Goal: Information Seeking & Learning: Find specific fact

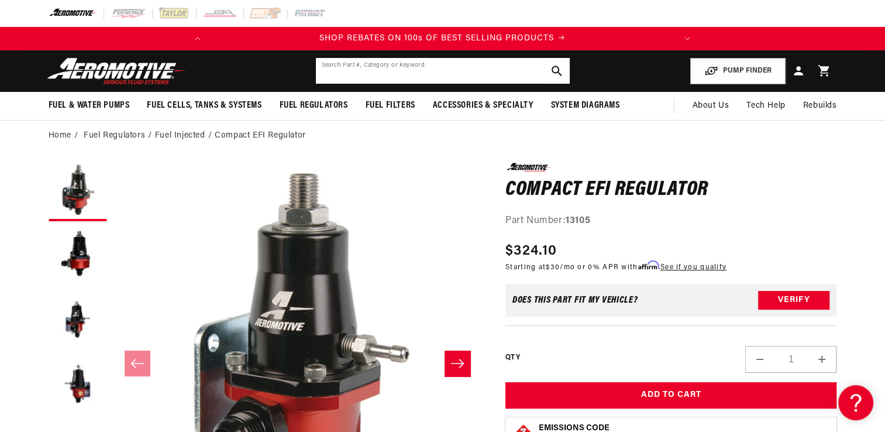
click at [459, 72] on input "text" at bounding box center [443, 71] width 254 height 26
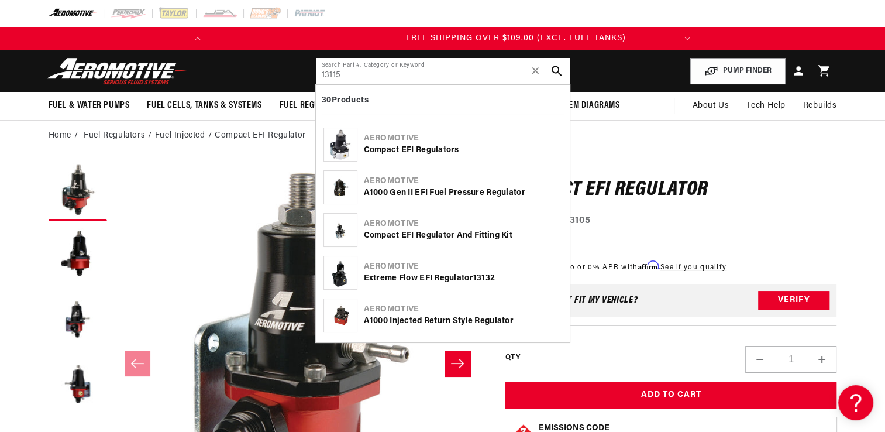
scroll to position [0, 463]
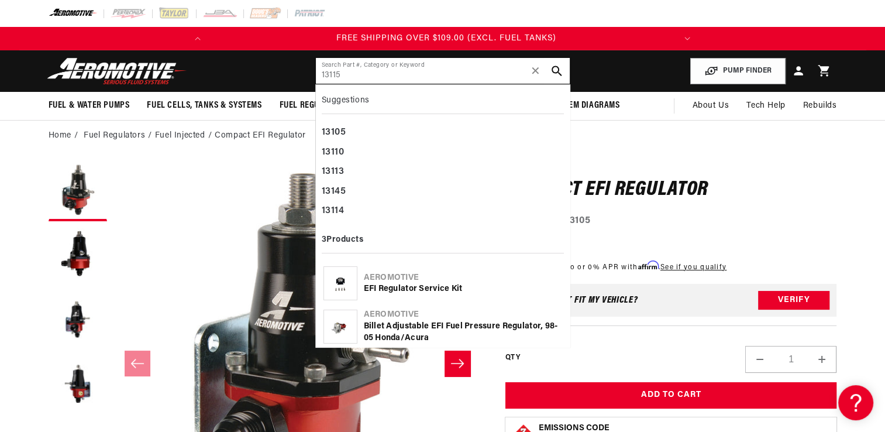
type input "13115"
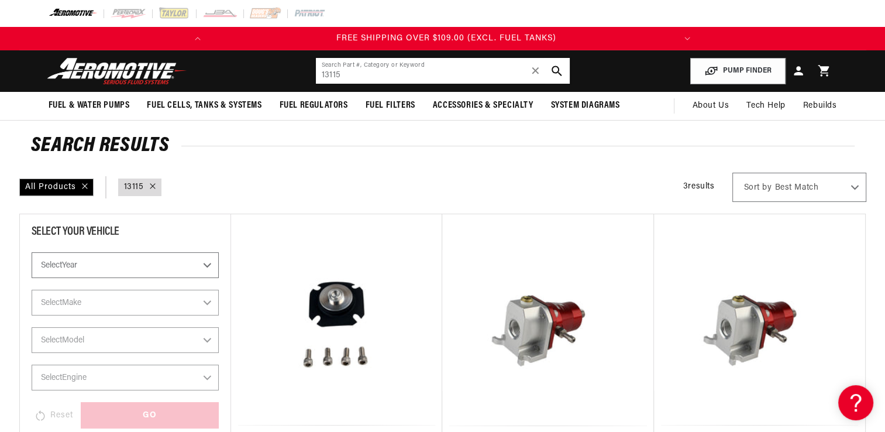
click at [388, 74] on input "13115" at bounding box center [443, 71] width 254 height 26
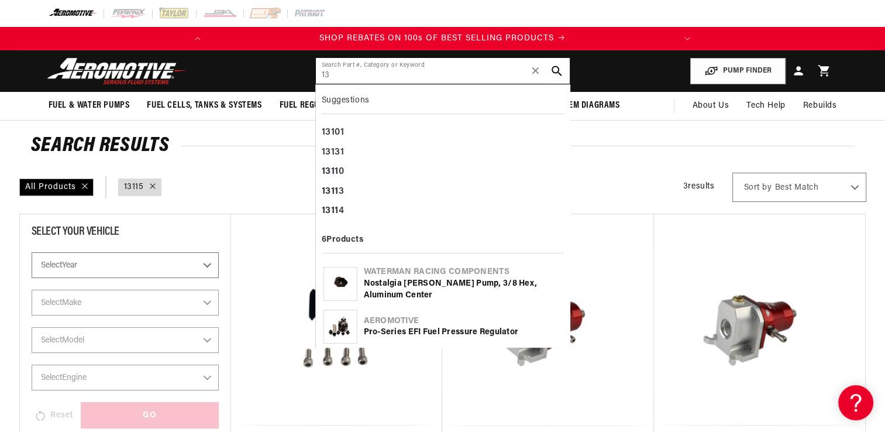
type input "1"
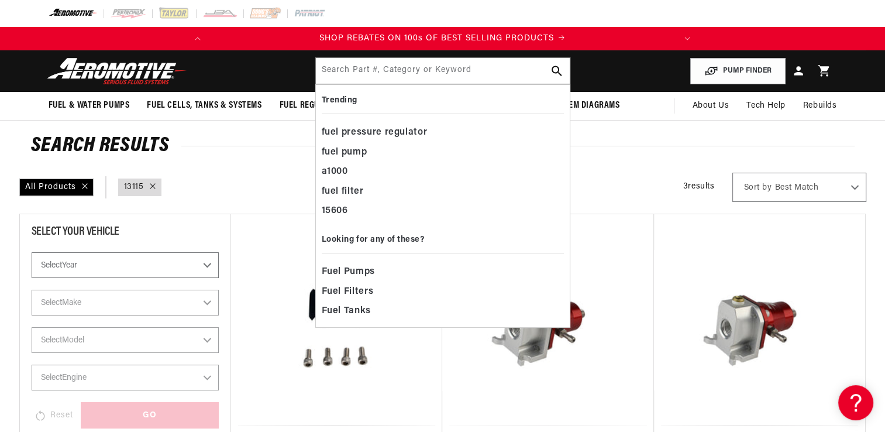
click at [208, 271] on select "Select Year 2023 2022 2021 2020 2019 2018 2017 2016 2015 2014 2013 2012 2011 20…" at bounding box center [125, 265] width 187 height 26
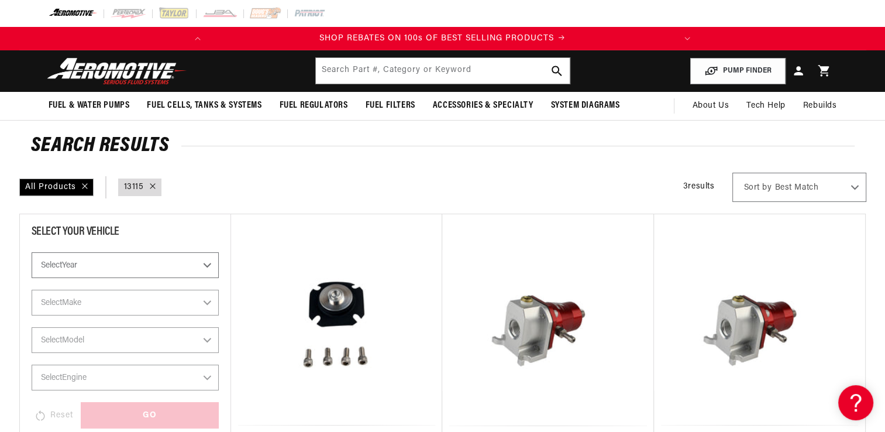
click at [208, 271] on select "Select Year 2023 2022 2021 2020 2019 2018 2017 2016 2015 2014 2013 2012 2011 20…" at bounding box center [125, 265] width 187 height 26
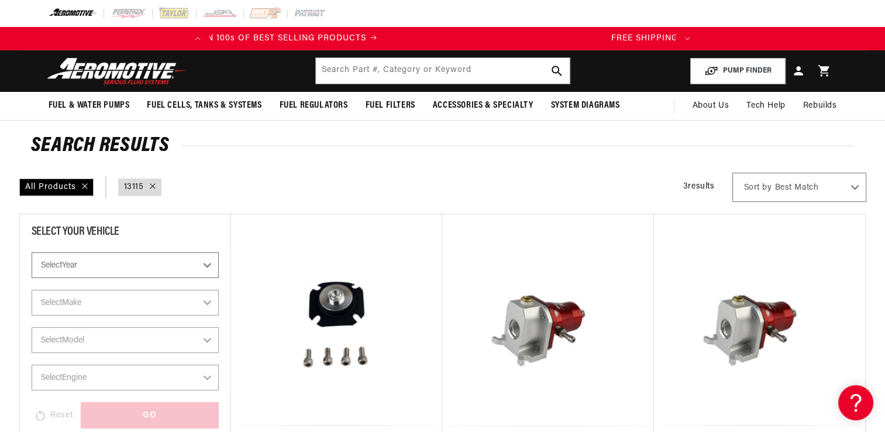
click at [208, 264] on select "Select Year 2023 2022 2021 2020 2019 2018 2017 2016 2015 2014 2013 2012 2011 20…" at bounding box center [125, 265] width 187 height 26
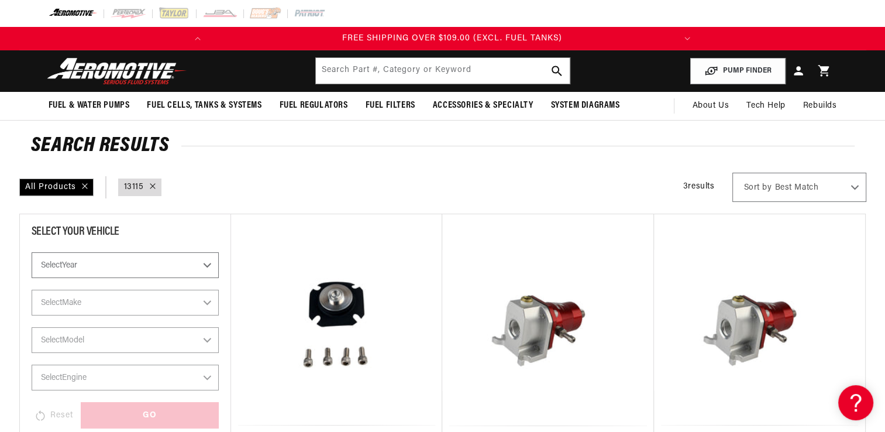
scroll to position [0, 463]
click at [205, 261] on select "Select Year 2023 2022 2021 2020 2019 2018 2017 2016 2015 2014 2013 2012 2011 20…" at bounding box center [125, 265] width 187 height 26
select select "2004"
click at [32, 278] on select "Select Year 2023 2022 2021 2020 2019 2018 2017 2016 2015 2014 2013 2012 2011 20…" at bounding box center [125, 265] width 187 height 26
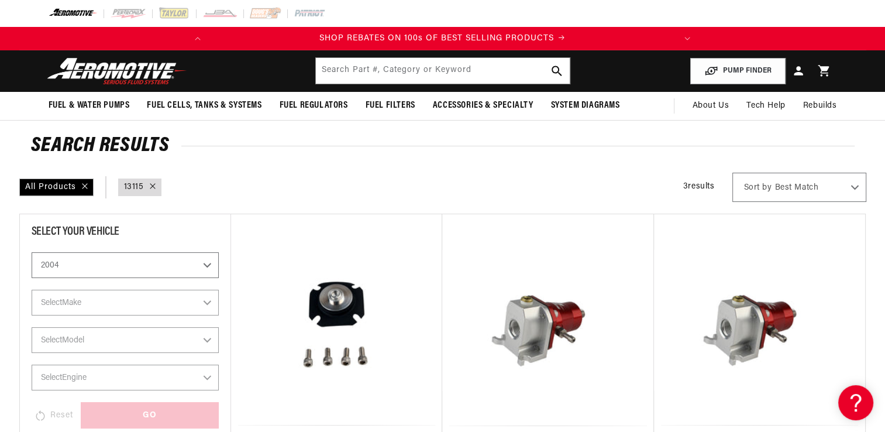
select select "Year"
type input "13115"
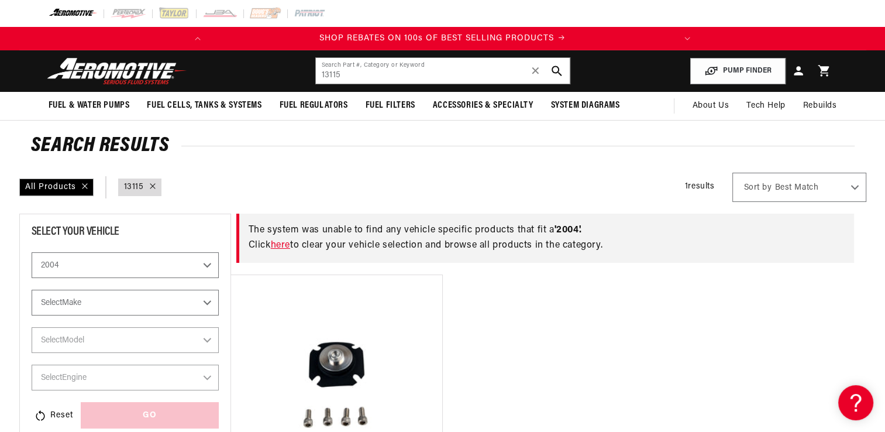
click at [187, 302] on select "Select Make Chevrolet Ford GMC Jeep Lincoln Mazda Mercury Mitsubishi Pontiac Su…" at bounding box center [125, 303] width 187 height 26
click at [157, 307] on select "Select Make Chevrolet Ford GMC Jeep Lincoln Mazda Mercury Mitsubishi Pontiac Su…" at bounding box center [125, 303] width 187 height 26
click at [180, 273] on select "2023 2022 2021 2020 2019 2018 2017 2016 2015 2014 2013 2012 2011 2010 2009 2008…" at bounding box center [125, 265] width 187 height 26
click at [32, 278] on select "2023 2022 2021 2020 2019 2018 2017 2016 2015 2014 2013 2012 2011 2010 2009 2008…" at bounding box center [125, 265] width 187 height 26
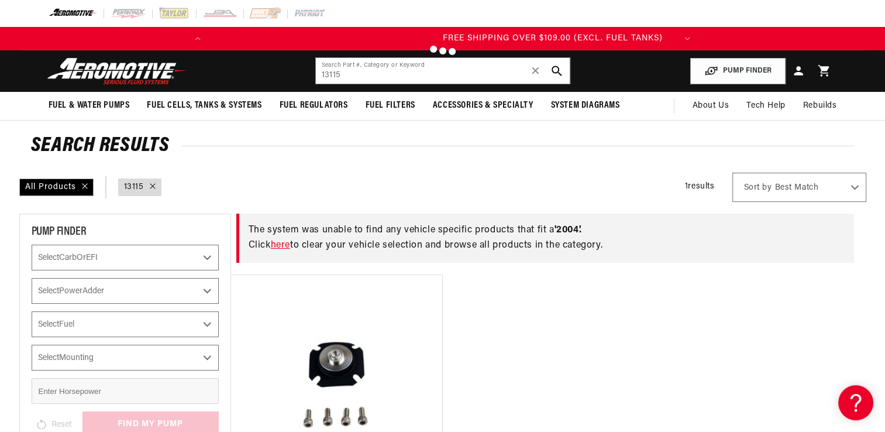
scroll to position [0, 463]
select select "2007"
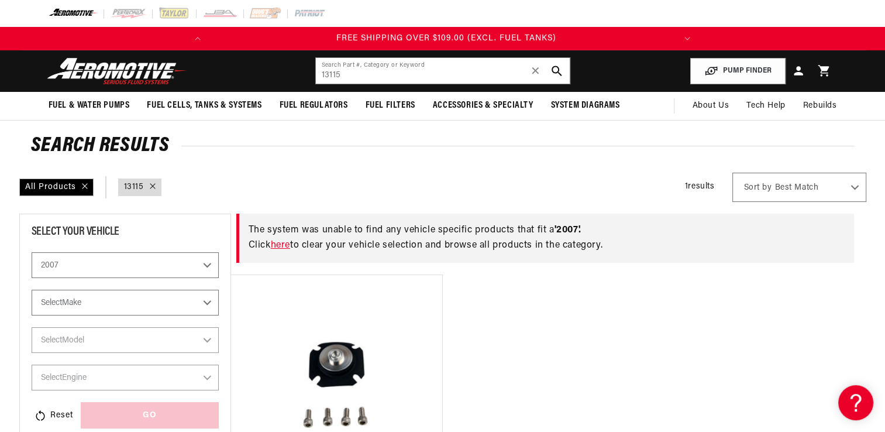
click at [173, 298] on select "Select Make Chevrolet Chrysler Dodge Ford GMC Mitsubishi Subaru" at bounding box center [125, 303] width 187 height 26
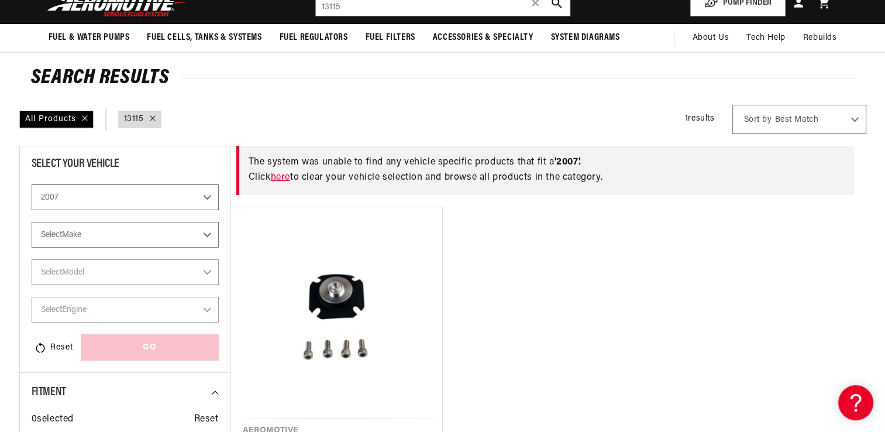
scroll to position [0, 0]
click at [191, 247] on select "Select Make Chevrolet Chrysler Dodge Ford GMC Mitsubishi Subaru" at bounding box center [125, 235] width 187 height 26
click at [32, 222] on select "Select Make Chevrolet Chrysler Dodge Ford GMC Mitsubishi Subaru" at bounding box center [125, 235] width 187 height 26
click at [151, 118] on icon at bounding box center [152, 118] width 5 height 5
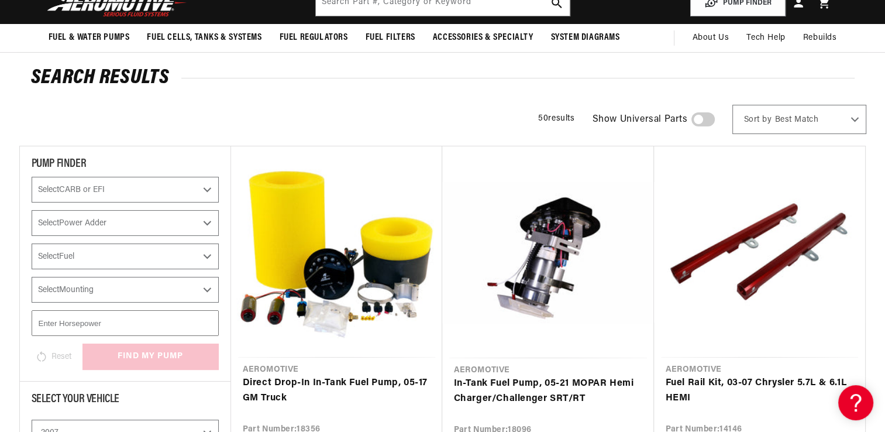
click at [184, 194] on select "Select CARB or EFI Carbureted Fuel Injected" at bounding box center [125, 190] width 187 height 26
click at [194, 129] on div "50 results Show Universal Parts Sort by Best Match Featured Name, A-Z Name, Z-A…" at bounding box center [442, 119] width 847 height 29
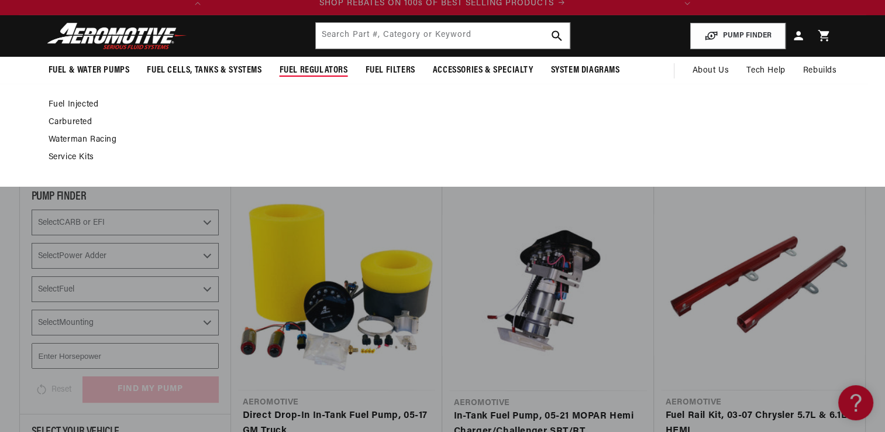
click at [86, 100] on link "Fuel Injected" at bounding box center [437, 104] width 777 height 11
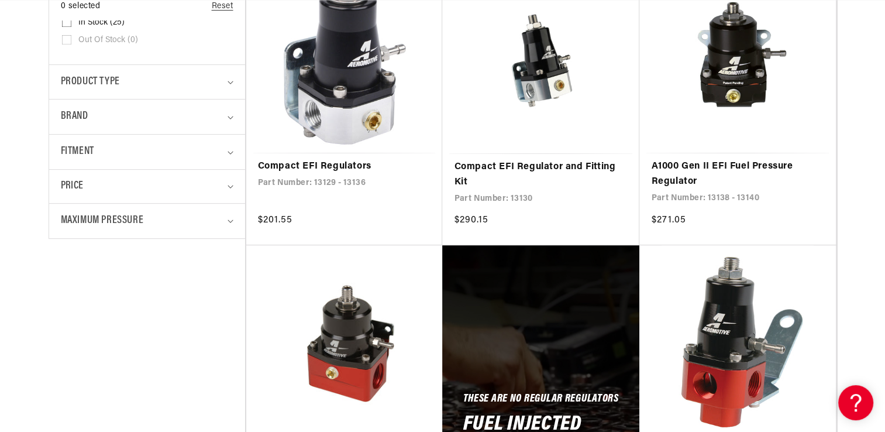
scroll to position [0, 463]
click at [233, 150] on details "Fitment 0 selected Reset Fitment Universal (20) Universal (20 products) Univers…" at bounding box center [147, 151] width 196 height 35
click at [231, 151] on icon "Fitment (0 selected)" at bounding box center [231, 153] width 6 height 4
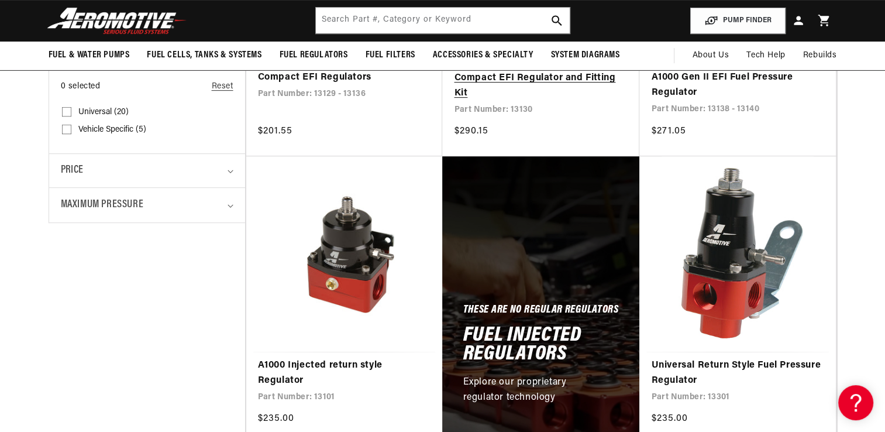
scroll to position [443, 0]
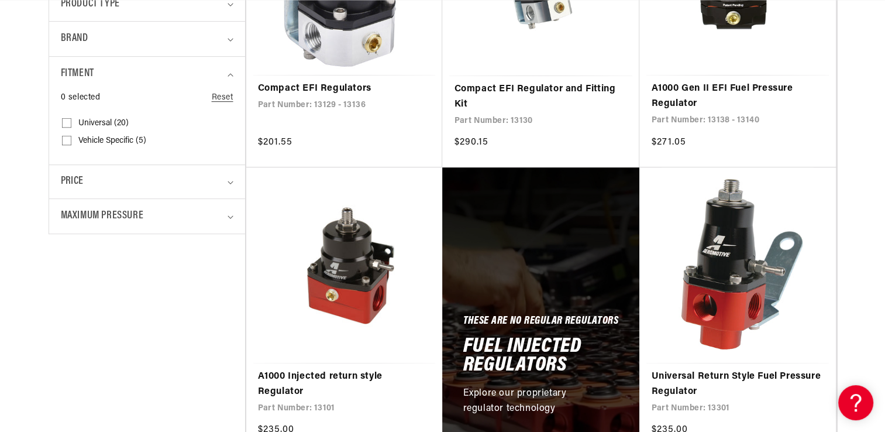
click at [111, 140] on span "Vehicle Specific (5)" at bounding box center [112, 141] width 68 height 11
click at [71, 140] on input "Vehicle Specific (5) Vehicle Specific (5 products)" at bounding box center [66, 142] width 9 height 9
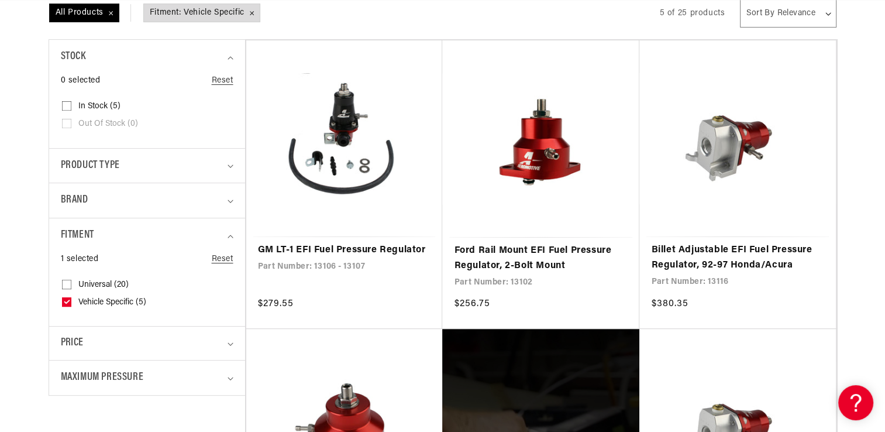
click at [69, 304] on input "Vehicle Specific (5) Vehicle Specific (5 products)" at bounding box center [66, 304] width 9 height 9
checkbox input "false"
